Goal: Transaction & Acquisition: Purchase product/service

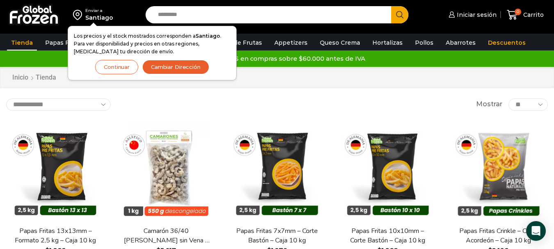
click at [364, 84] on div "Inicio [GEOGRAPHIC_DATA]" at bounding box center [277, 77] width 554 height 21
click at [118, 68] on button "Continuar" at bounding box center [116, 67] width 43 height 14
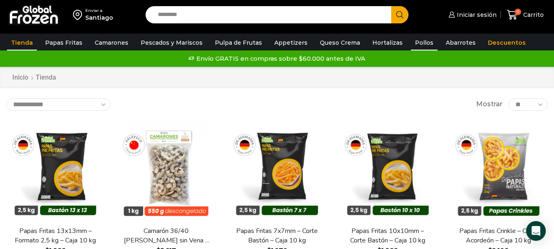
click at [412, 42] on link "Pollos" at bounding box center [424, 43] width 27 height 16
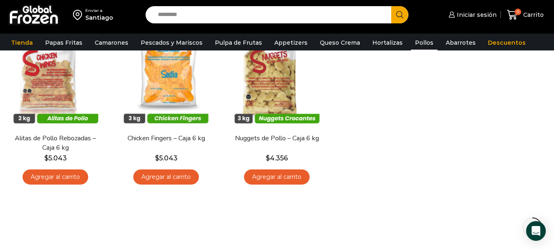
scroll to position [82, 0]
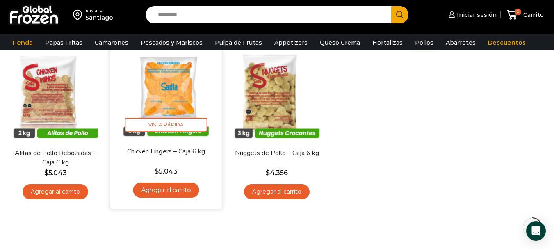
click at [168, 189] on link "Agregar al carrito" at bounding box center [166, 189] width 66 height 15
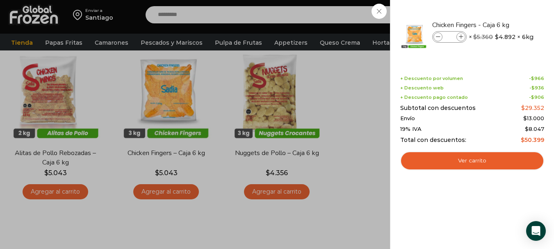
click at [505, 25] on div "1 Carrito 1 1 Shopping Cart *" at bounding box center [525, 14] width 41 height 19
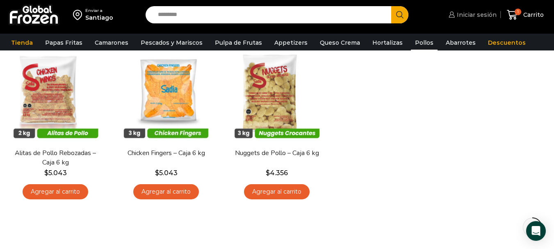
click at [459, 16] on span "Iniciar sesión" at bounding box center [476, 15] width 42 height 8
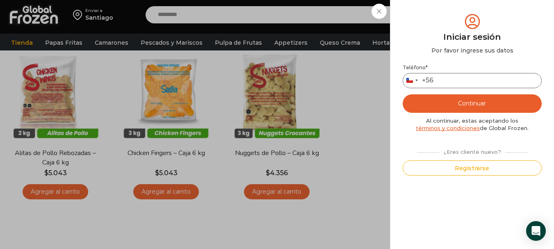
click at [453, 80] on input "Teléfono *" at bounding box center [472, 80] width 139 height 15
type input "*********"
click at [403, 94] on button "Continuar" at bounding box center [472, 103] width 139 height 18
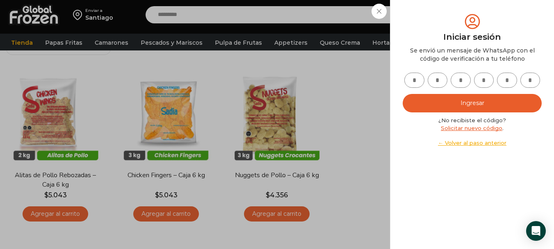
scroll to position [41, 0]
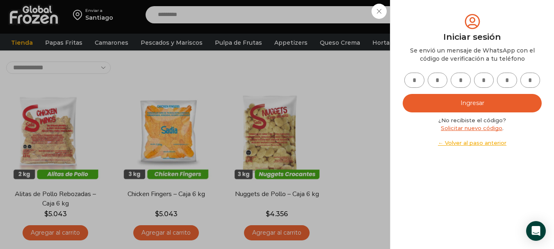
click at [417, 76] on input "text" at bounding box center [414, 80] width 20 height 15
type input "*"
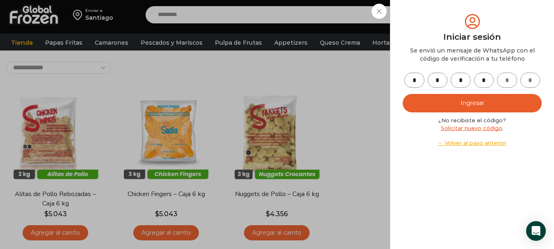
type input "*"
click at [403, 94] on button "Ingresar" at bounding box center [472, 103] width 139 height 18
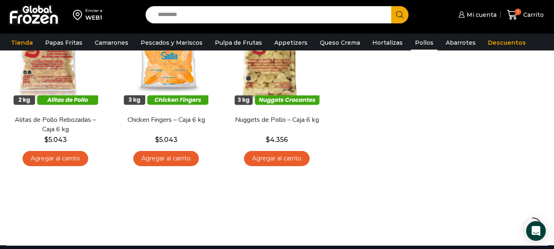
scroll to position [82, 0]
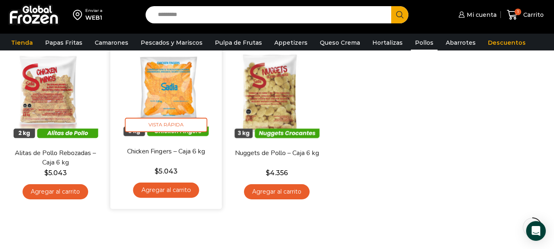
click at [171, 187] on link "Agregar al carrito" at bounding box center [166, 189] width 66 height 15
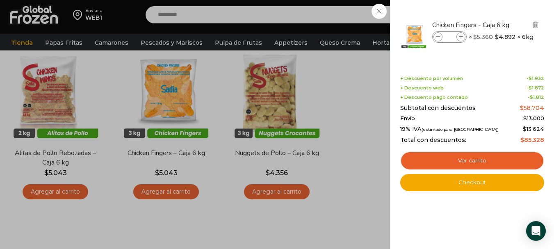
click at [438, 39] on icon at bounding box center [438, 37] width 5 height 5
type input "*"
click at [505, 25] on div "1 Carrito 1 1 Shopping Cart *" at bounding box center [525, 14] width 41 height 19
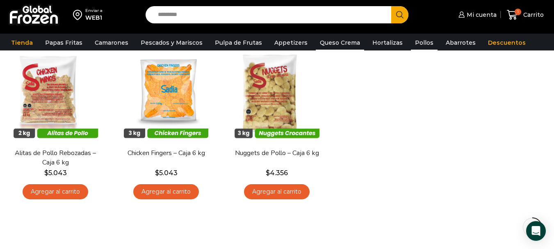
click at [335, 42] on link "Queso Crema" at bounding box center [340, 43] width 48 height 16
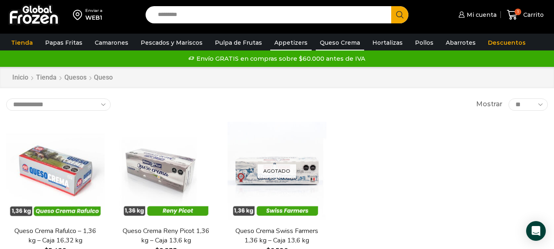
click at [282, 43] on link "Appetizers" at bounding box center [290, 43] width 41 height 16
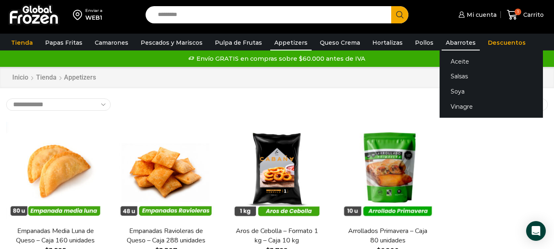
click at [451, 41] on link "Abarrotes" at bounding box center [460, 43] width 38 height 16
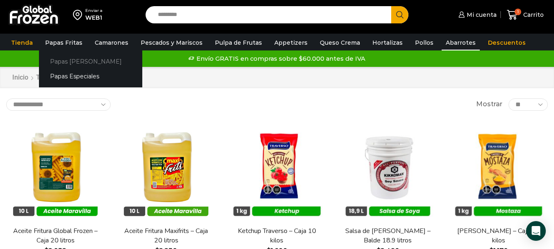
click at [66, 64] on link "Papas [PERSON_NAME]" at bounding box center [90, 61] width 103 height 15
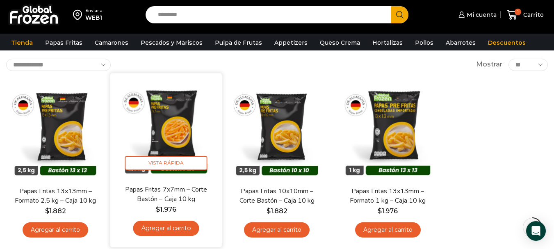
scroll to position [41, 0]
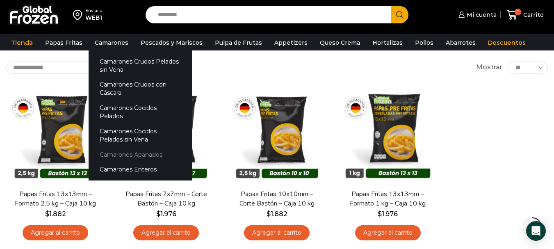
click at [127, 147] on link "Camarones Apanados" at bounding box center [140, 154] width 103 height 15
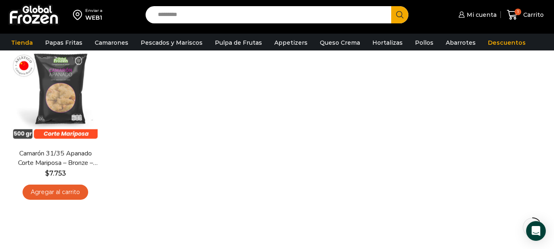
scroll to position [82, 0]
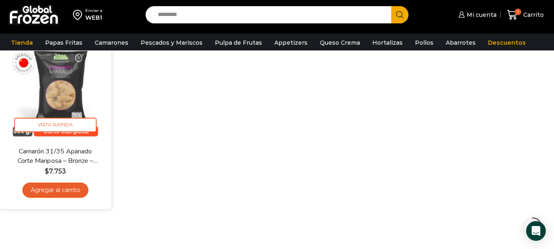
click at [52, 189] on link "Agregar al carrito" at bounding box center [56, 189] width 66 height 15
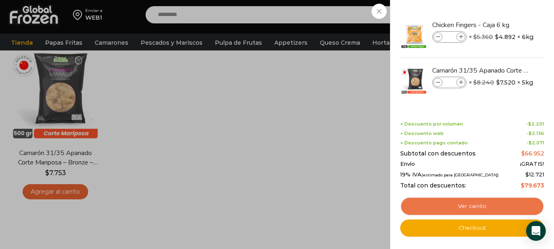
click at [476, 207] on link "Ver carrito" at bounding box center [472, 206] width 144 height 19
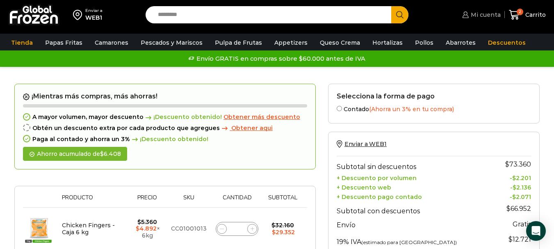
click at [482, 16] on span "Mi cuenta" at bounding box center [485, 15] width 32 height 8
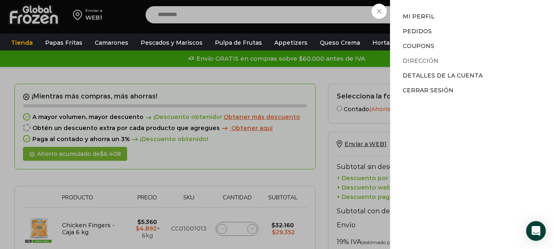
click at [423, 60] on link "Dirección" at bounding box center [421, 60] width 36 height 7
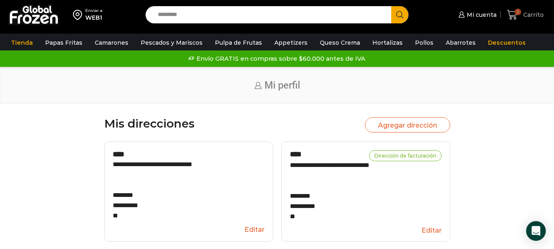
click at [529, 15] on span "Carrito" at bounding box center [532, 15] width 23 height 8
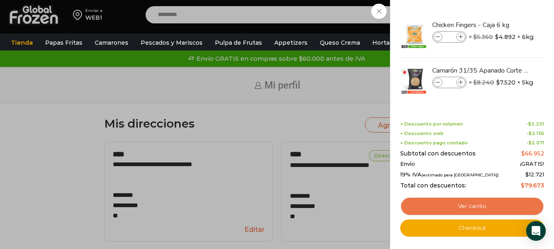
click at [473, 205] on link "Ver carrito" at bounding box center [472, 206] width 144 height 19
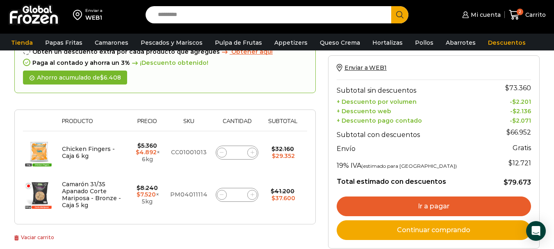
scroll to position [205, 0]
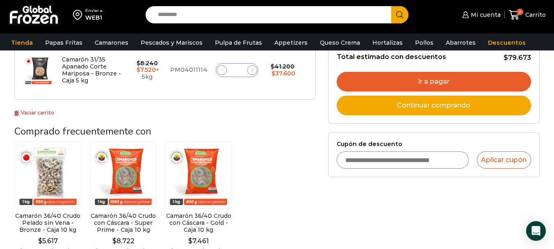
click at [437, 81] on link "Ir a pagar" at bounding box center [434, 82] width 194 height 20
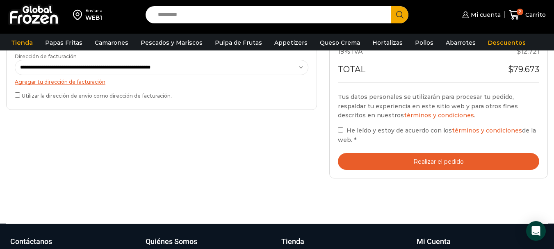
scroll to position [287, 0]
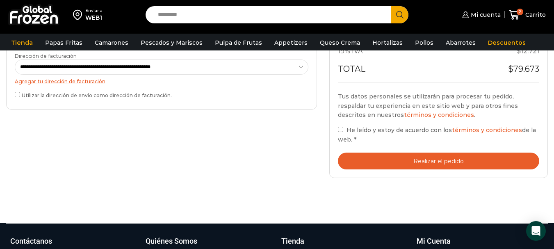
click at [435, 159] on button "Realizar el pedido" at bounding box center [438, 160] width 201 height 17
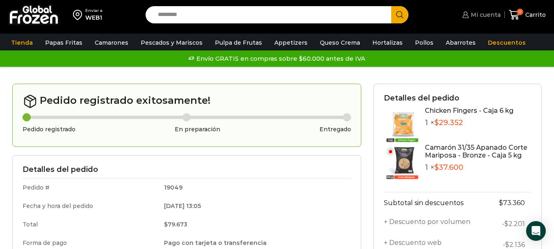
click at [487, 15] on span "Mi cuenta" at bounding box center [485, 15] width 32 height 8
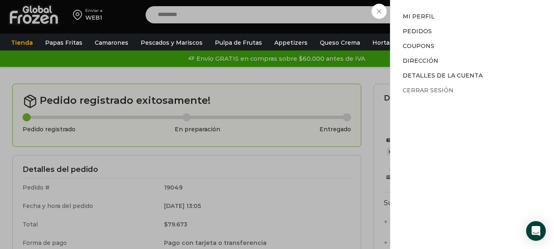
click at [425, 89] on link "Cerrar sesión" at bounding box center [428, 89] width 51 height 7
